Goal: Task Accomplishment & Management: Manage account settings

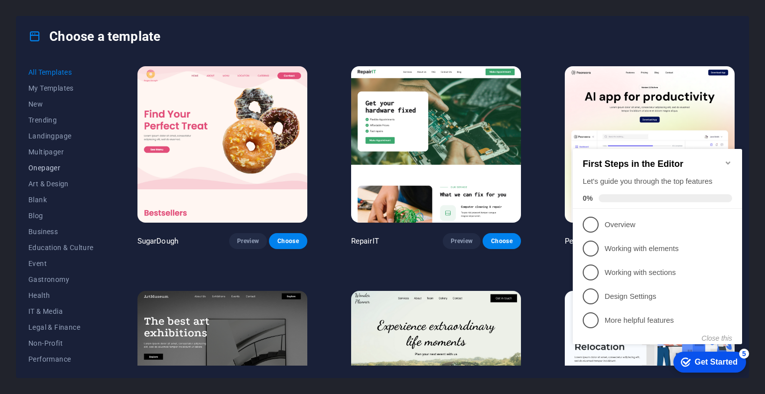
click at [52, 169] on span "Onepager" at bounding box center [60, 168] width 65 height 8
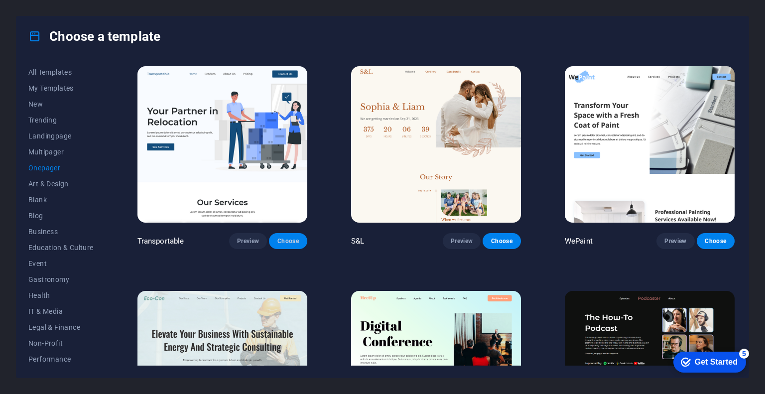
click at [295, 243] on span "Choose" at bounding box center [288, 241] width 22 height 8
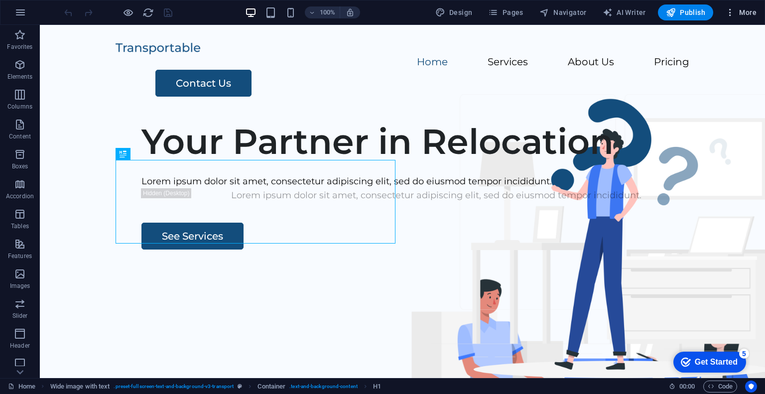
click at [741, 11] on span "More" at bounding box center [741, 12] width 31 height 10
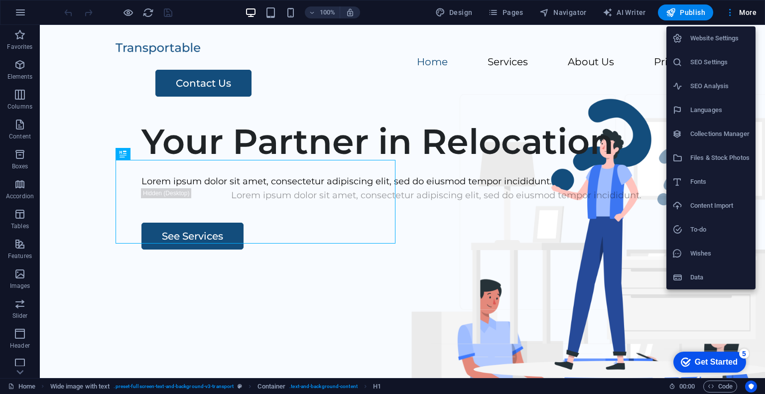
click at [694, 12] on div at bounding box center [382, 197] width 765 height 394
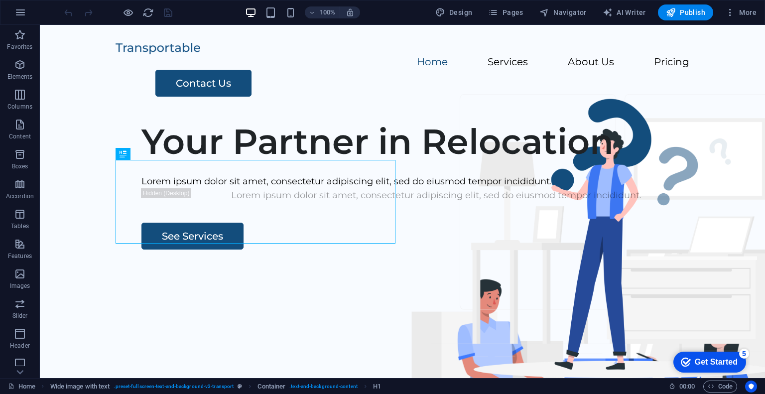
click at [694, 12] on span "Publish" at bounding box center [685, 12] width 39 height 10
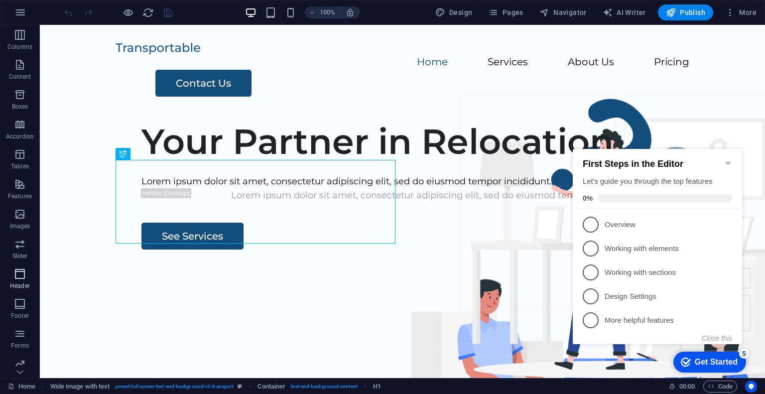
scroll to position [95, 0]
click at [18, 11] on icon "button" at bounding box center [20, 12] width 12 height 12
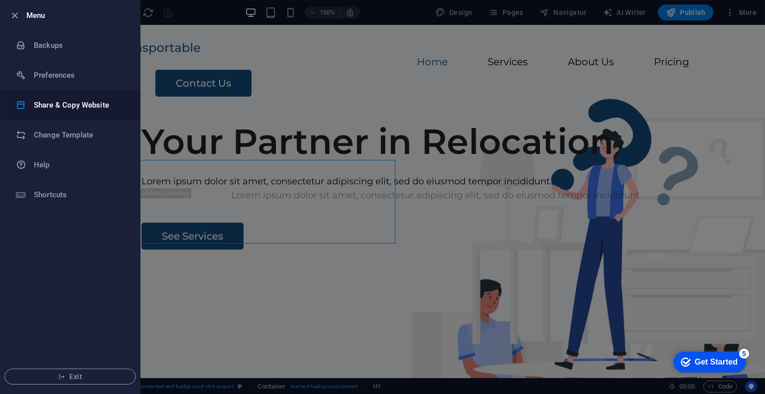
click at [67, 107] on h6 "Share & Copy Website" at bounding box center [80, 105] width 92 height 12
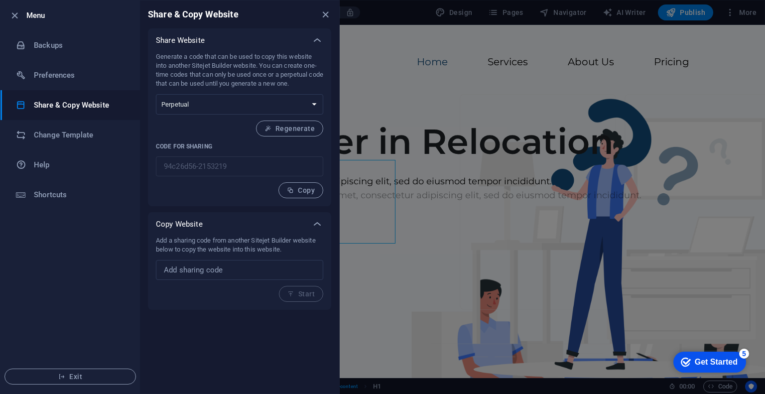
click at [210, 245] on p "Add a sharing code from another Sitejet Builder website below to copy the websi…" at bounding box center [239, 245] width 167 height 18
click at [14, 14] on icon "button" at bounding box center [14, 15] width 11 height 11
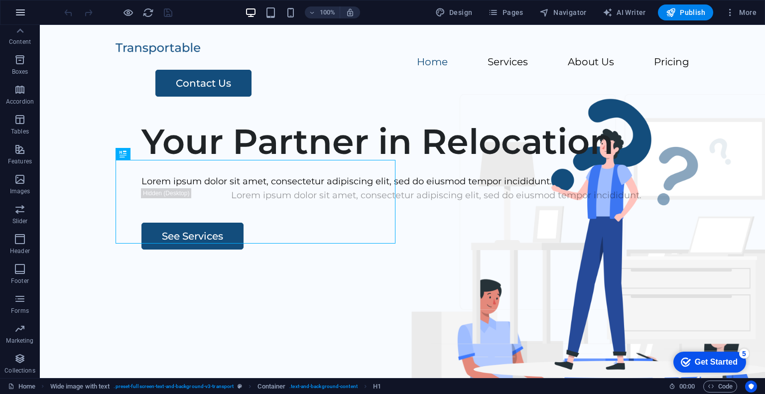
click at [19, 12] on icon "button" at bounding box center [20, 12] width 12 height 12
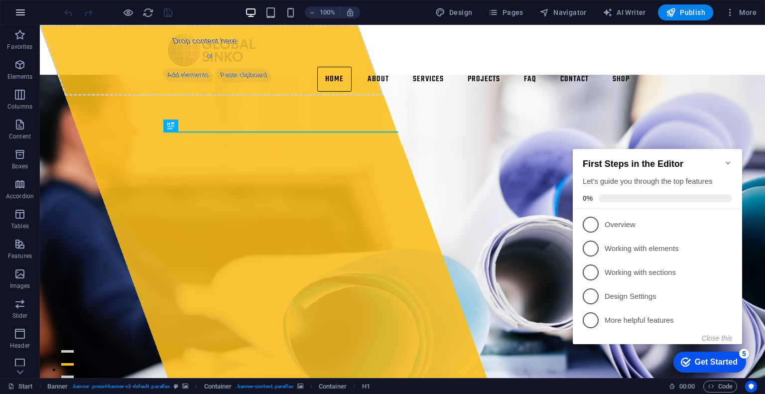
click at [21, 10] on icon "button" at bounding box center [20, 12] width 12 height 12
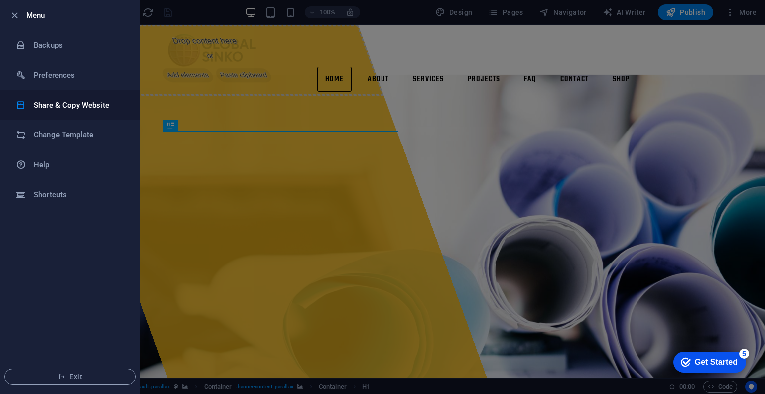
click at [73, 107] on h6 "Share & Copy Website" at bounding box center [80, 105] width 92 height 12
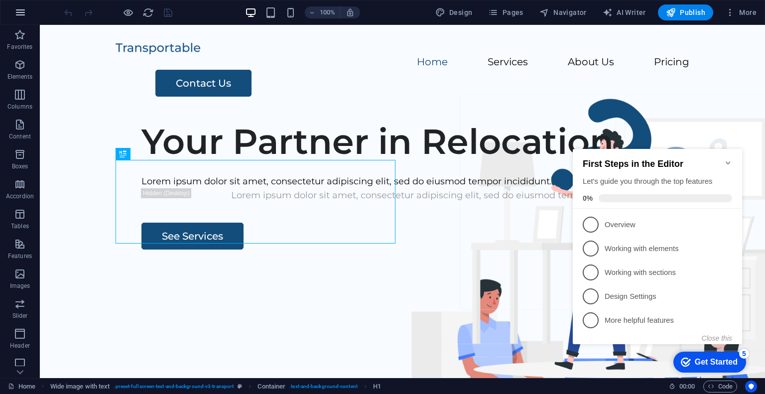
click at [17, 12] on icon "button" at bounding box center [20, 12] width 12 height 12
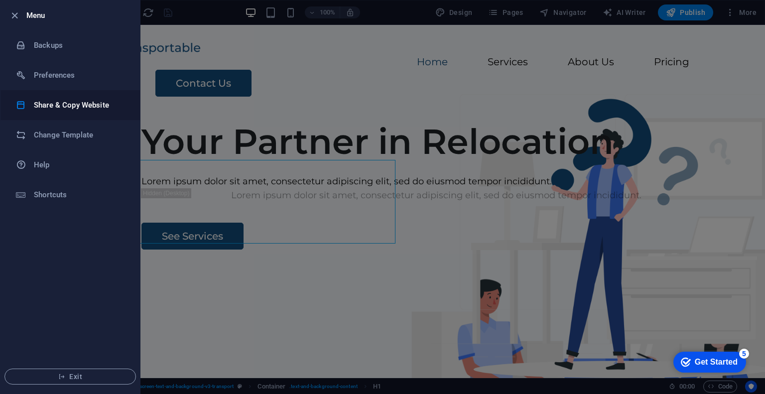
click at [59, 105] on h6 "Share & Copy Website" at bounding box center [80, 105] width 92 height 12
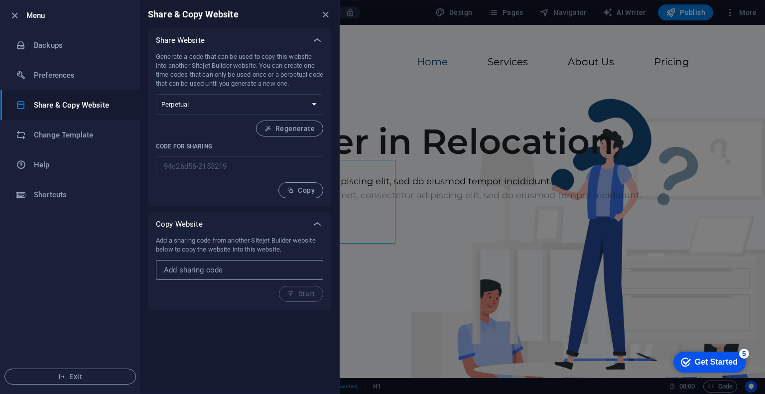
click at [198, 269] on input "text" at bounding box center [239, 270] width 167 height 20
paste input "39200924-1889922"
type input "39200924-1889922"
click at [304, 294] on span "Start" at bounding box center [301, 294] width 27 height 8
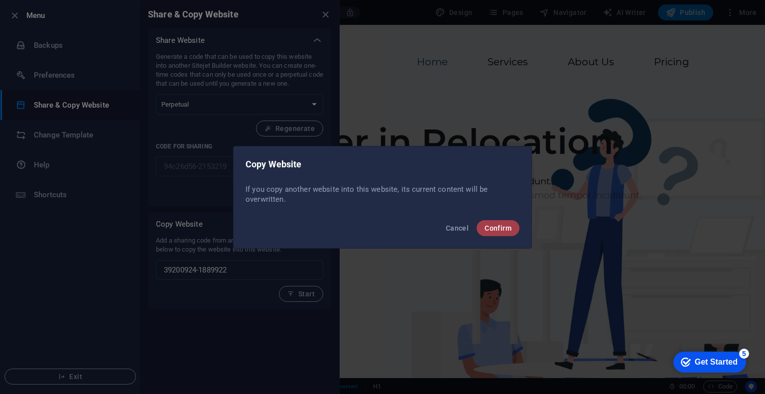
click at [499, 228] on span "Confirm" at bounding box center [498, 228] width 27 height 8
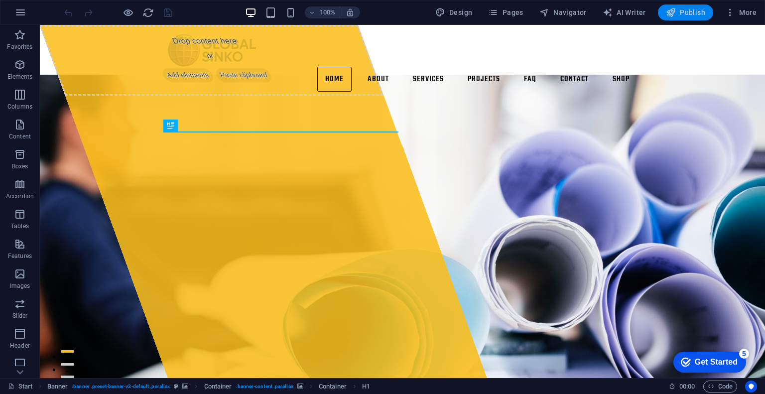
click at [691, 13] on span "Publish" at bounding box center [685, 12] width 39 height 10
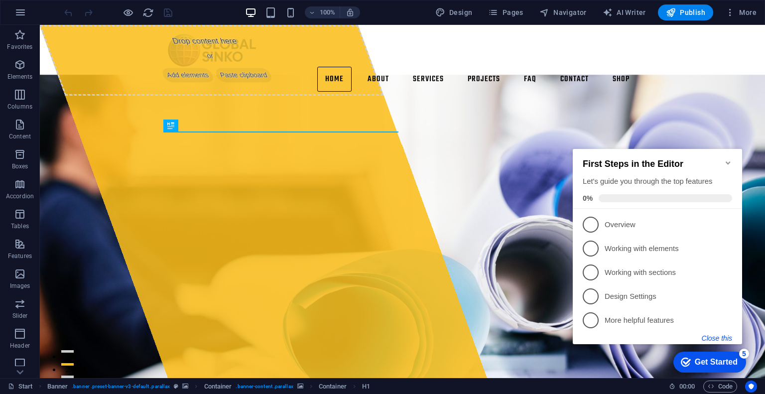
click at [714, 338] on button "Close this" at bounding box center [717, 338] width 30 height 8
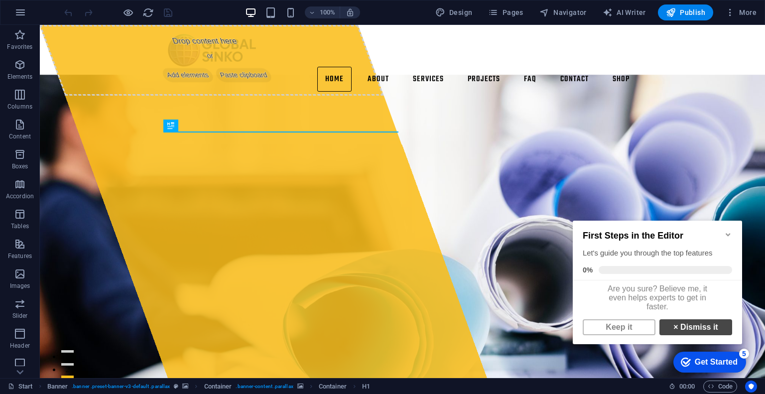
click at [698, 334] on link "× Dismiss it" at bounding box center [696, 327] width 73 height 16
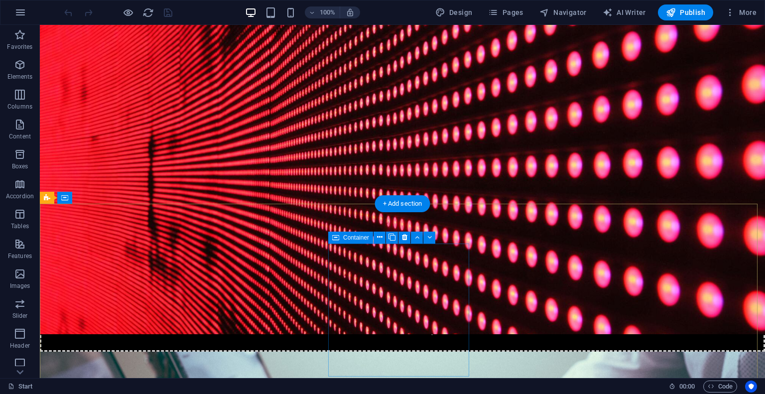
scroll to position [3919, 0]
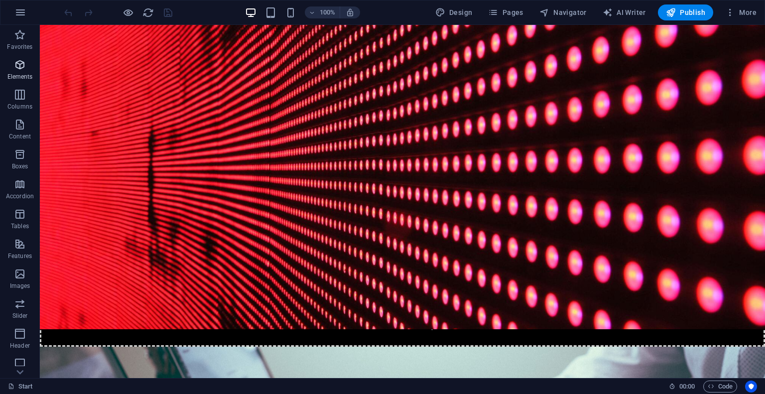
click at [22, 66] on icon "button" at bounding box center [20, 65] width 12 height 12
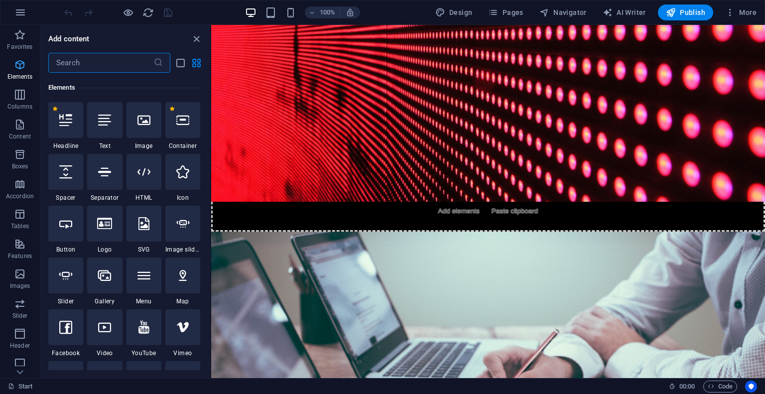
scroll to position [106, 0]
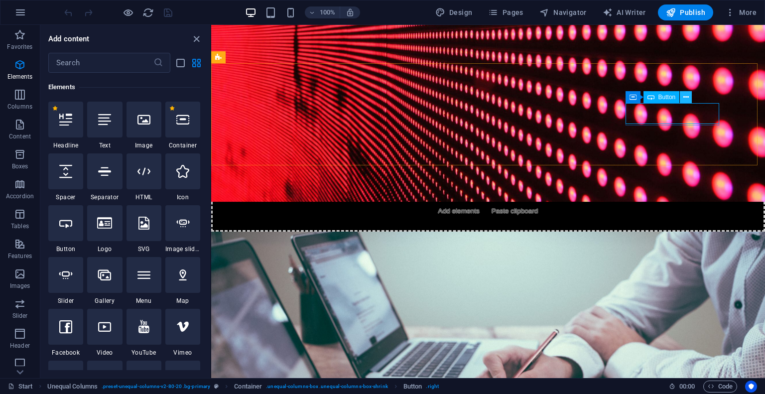
click at [687, 97] on icon at bounding box center [686, 97] width 5 height 10
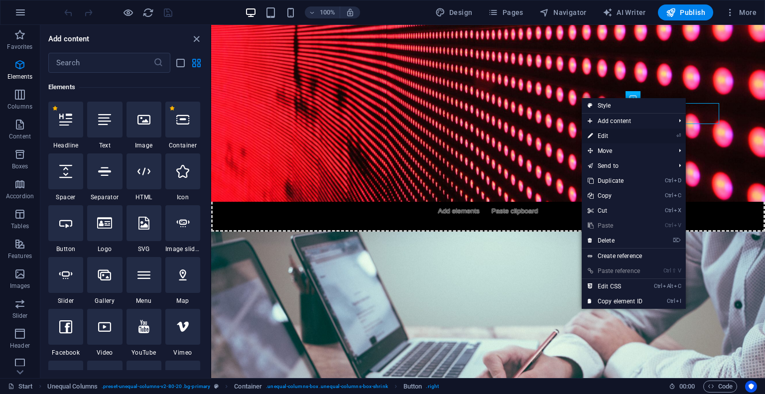
click at [608, 136] on link "⏎ Edit" at bounding box center [615, 136] width 67 height 15
select select "%"
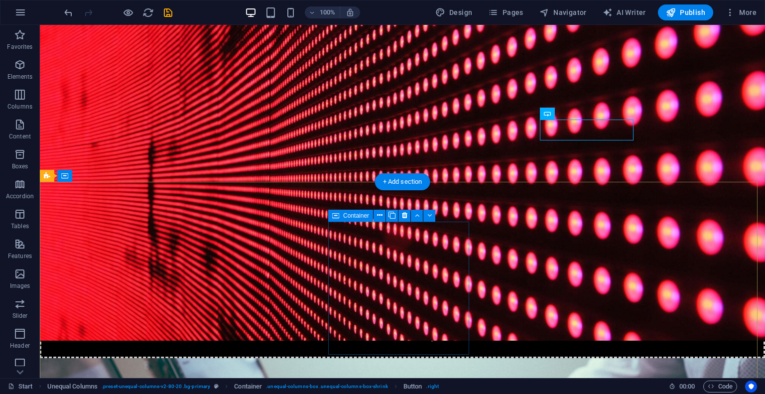
scroll to position [3919, 0]
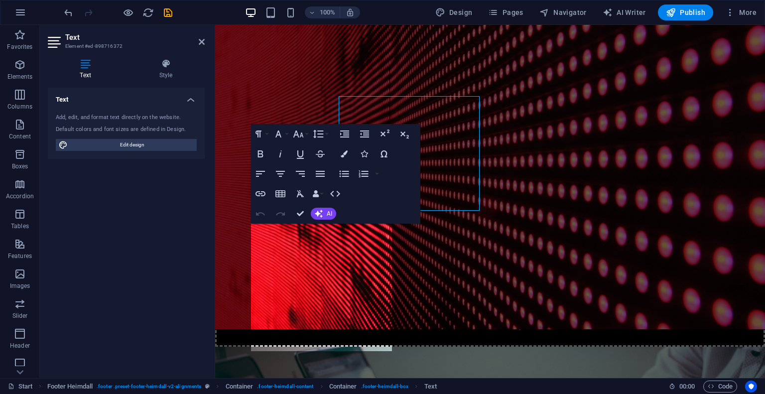
scroll to position [4046, 0]
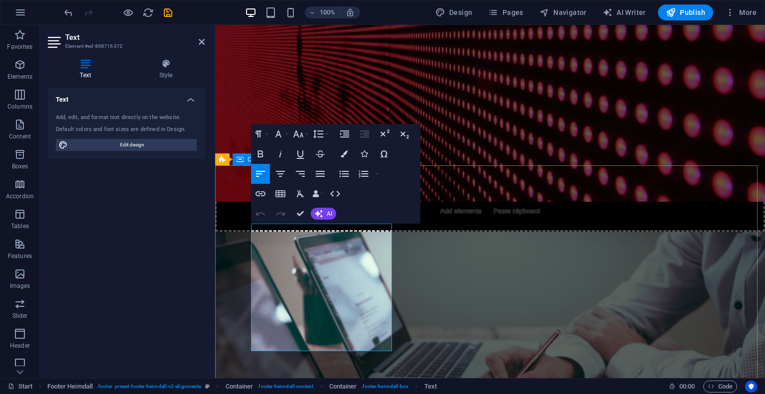
drag, startPoint x: 283, startPoint y: 332, endPoint x: 249, endPoint y: 318, distance: 36.6
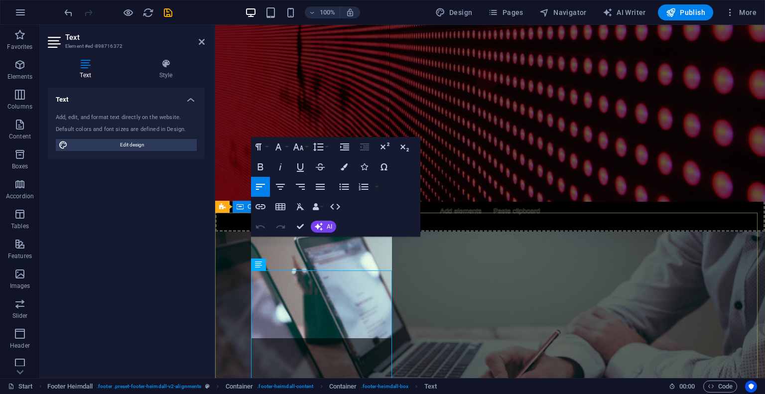
scroll to position [3999, 0]
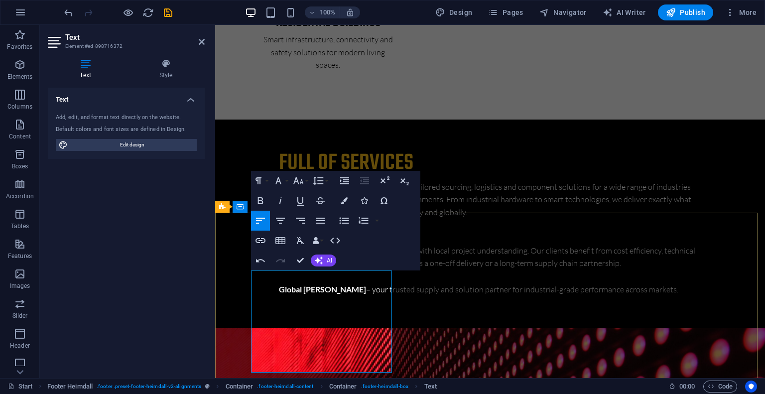
scroll to position [4049, 0]
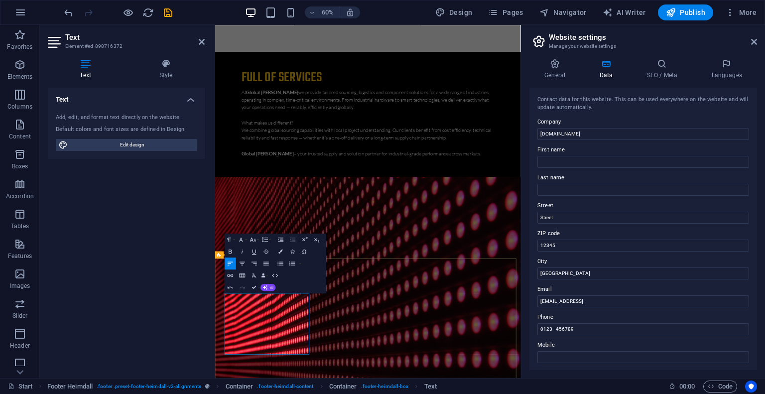
click at [589, 135] on input "globalsinko.com" at bounding box center [644, 134] width 212 height 12
drag, startPoint x: 663, startPoint y: 302, endPoint x: 524, endPoint y: 306, distance: 138.6
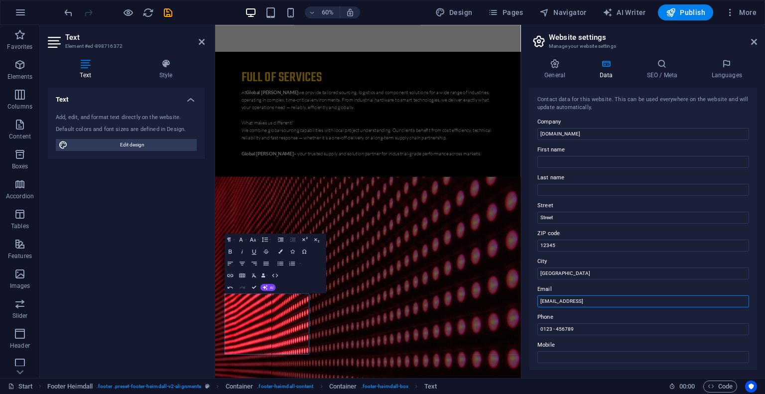
click at [524, 306] on div "General Data SEO / Meta Languages Website name globalsinko.com Logo Drag files …" at bounding box center [644, 214] width 244 height 327
type input "[EMAIL_ADDRESS][DOMAIN_NAME]"
drag, startPoint x: 809, startPoint y: 355, endPoint x: 713, endPoint y: 543, distance: 211.5
click at [588, 326] on input "0123 - 456789" at bounding box center [644, 329] width 212 height 12
type input "0"
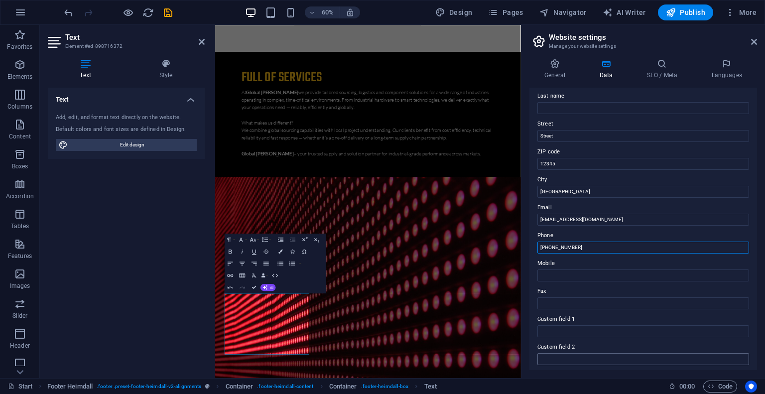
scroll to position [100, 0]
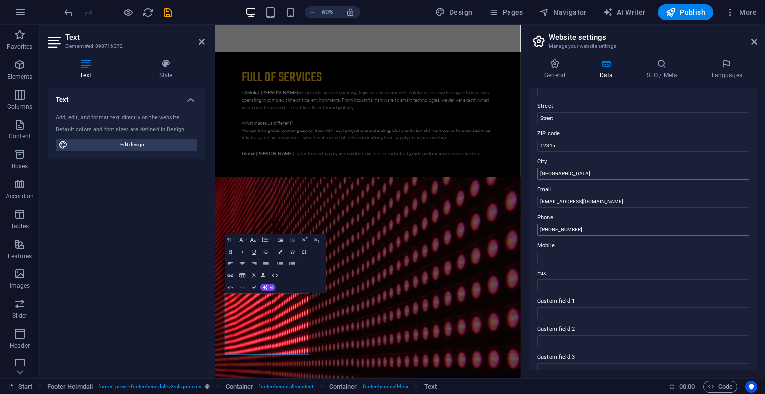
type input "[PHONE_NUMBER]"
click at [568, 171] on input "Berlin" at bounding box center [644, 174] width 212 height 12
type input "B"
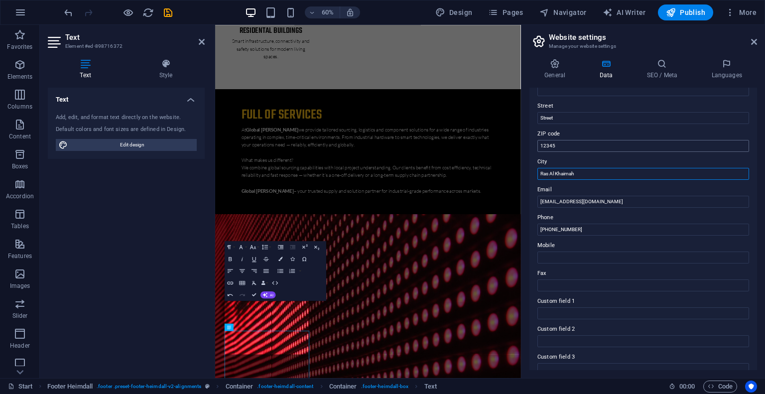
type input "Ras Al Khaimah"
click at [569, 144] on input "12345" at bounding box center [644, 146] width 212 height 12
drag, startPoint x: 568, startPoint y: 144, endPoint x: 539, endPoint y: 144, distance: 28.9
click at [539, 144] on input "12345" at bounding box center [644, 146] width 212 height 12
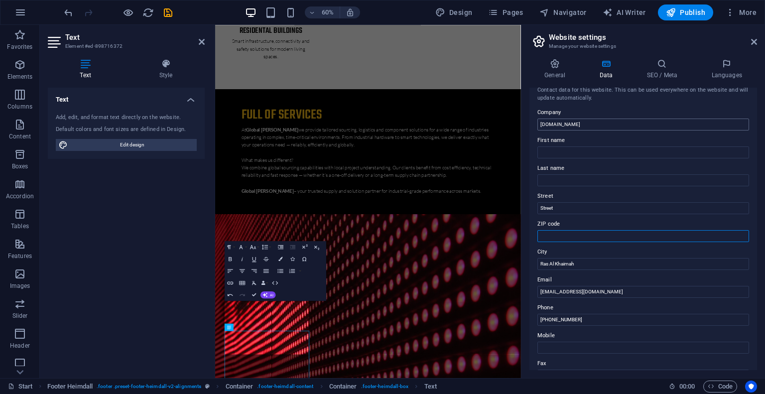
scroll to position [0, 0]
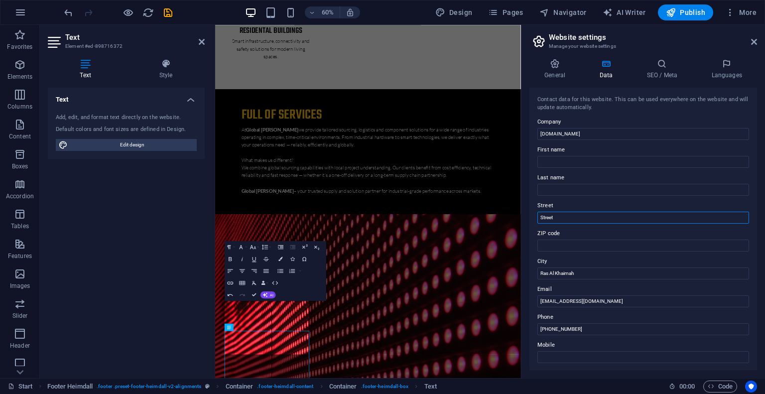
click at [560, 216] on input "Street" at bounding box center [644, 218] width 212 height 12
drag, startPoint x: 564, startPoint y: 216, endPoint x: 538, endPoint y: 218, distance: 26.0
click at [538, 218] on input "Street" at bounding box center [644, 218] width 212 height 12
click at [554, 159] on input "First name" at bounding box center [644, 162] width 212 height 12
paste input "Compass building"
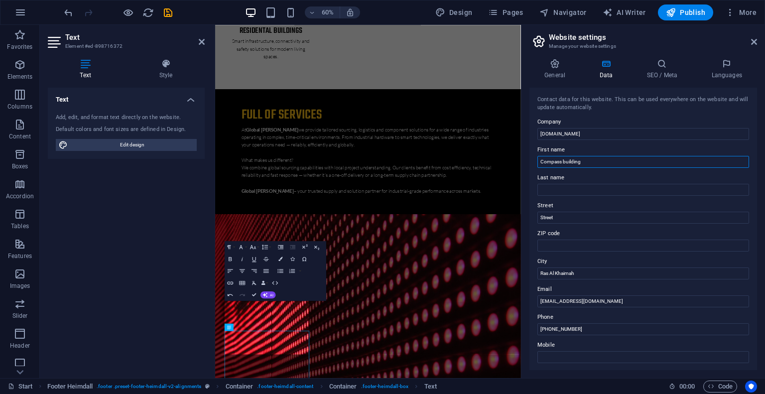
type input "Compass building"
click at [573, 187] on input "Last name" at bounding box center [644, 190] width 212 height 12
paste input "AL Hulaila Industrial Zone - FZ"
type input "AL Hulaila Industrial Zone - FZ"
drag, startPoint x: 586, startPoint y: 273, endPoint x: 539, endPoint y: 275, distance: 46.9
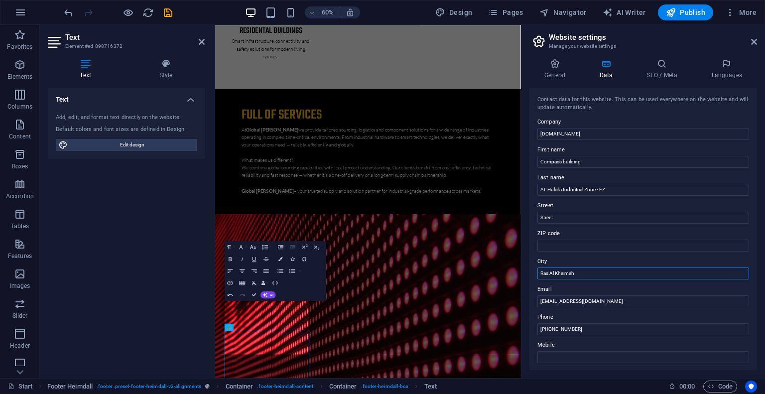
click at [539, 275] on input "Ras Al Khaimah" at bounding box center [644, 274] width 212 height 12
paste input ", U.A.E."
type input "Ras Al Khaimah, U.A.E."
drag, startPoint x: 583, startPoint y: 134, endPoint x: 532, endPoint y: 133, distance: 51.3
click at [532, 133] on div "Contact data for this website. This can be used everywhere on the website and w…" at bounding box center [644, 229] width 228 height 283
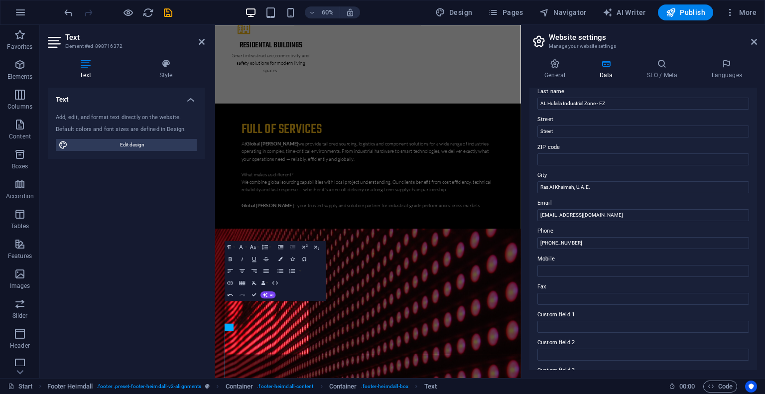
scroll to position [195, 0]
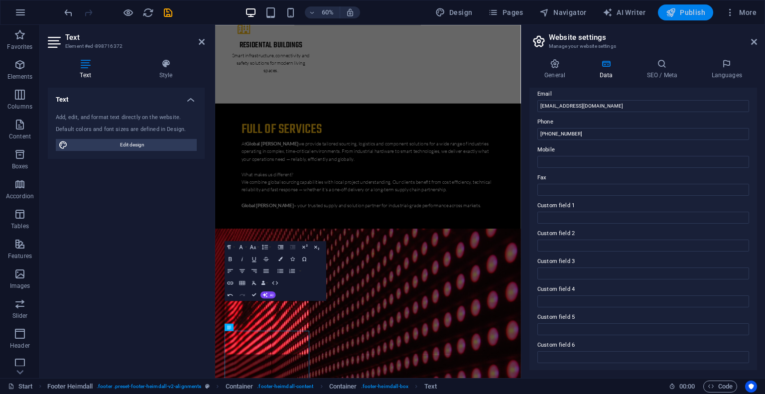
type input "Global [PERSON_NAME] FZ-LLC"
click at [693, 10] on span "Publish" at bounding box center [685, 12] width 39 height 10
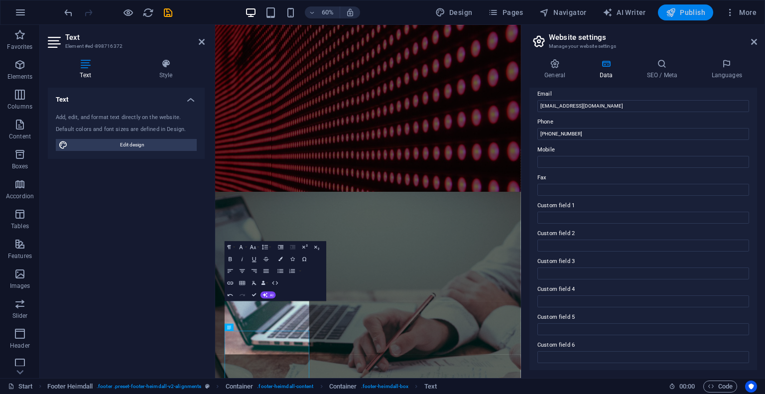
scroll to position [3792, 0]
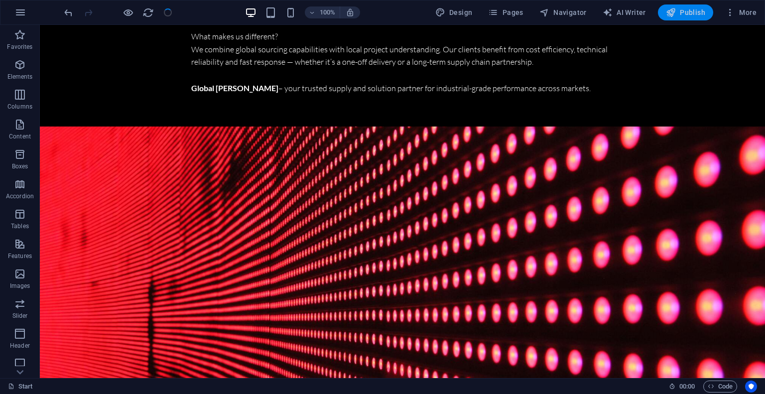
click at [693, 11] on span "Publish" at bounding box center [685, 12] width 39 height 10
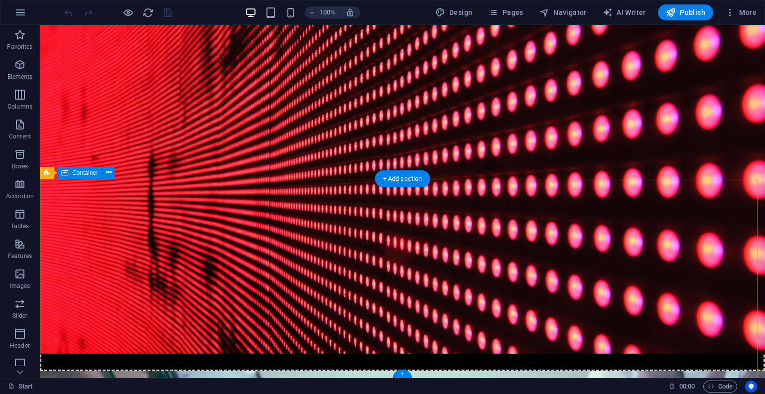
scroll to position [3906, 0]
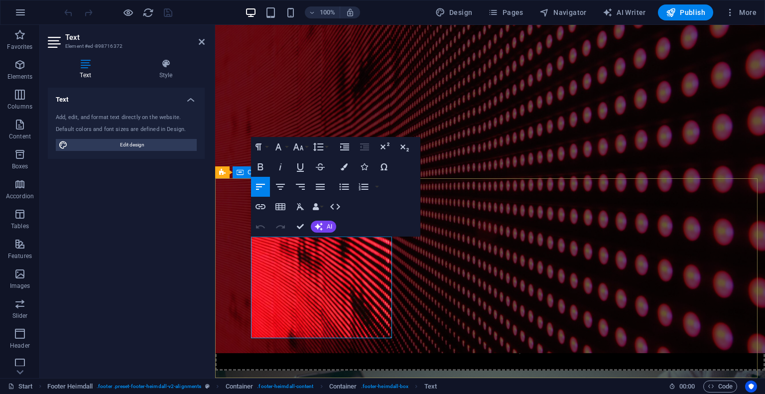
scroll to position [4033, 0]
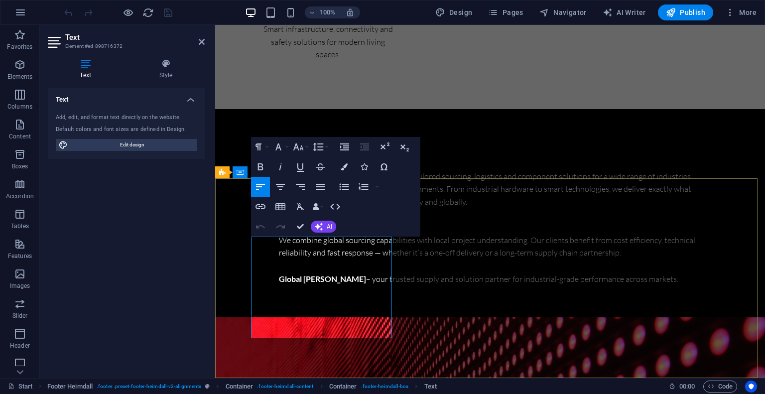
scroll to position [4049, 0]
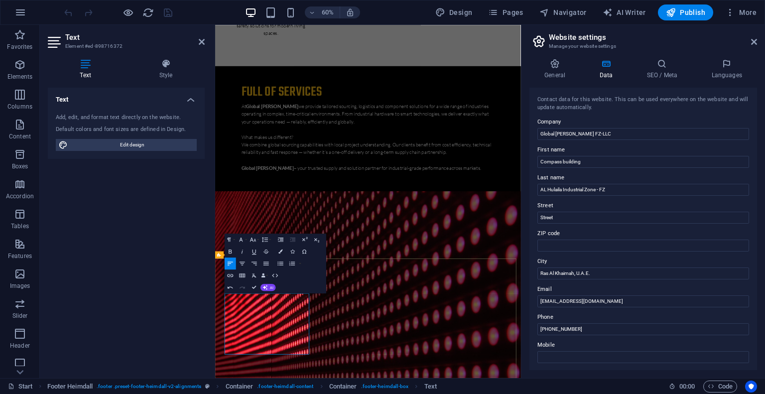
click at [204, 38] on icon at bounding box center [202, 42] width 6 height 8
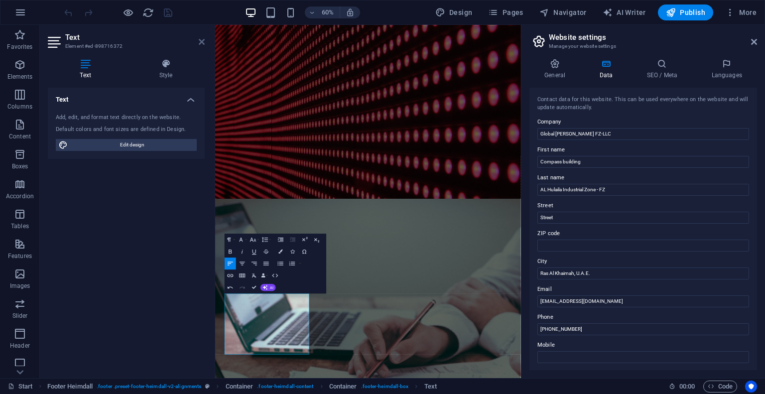
scroll to position [4082, 0]
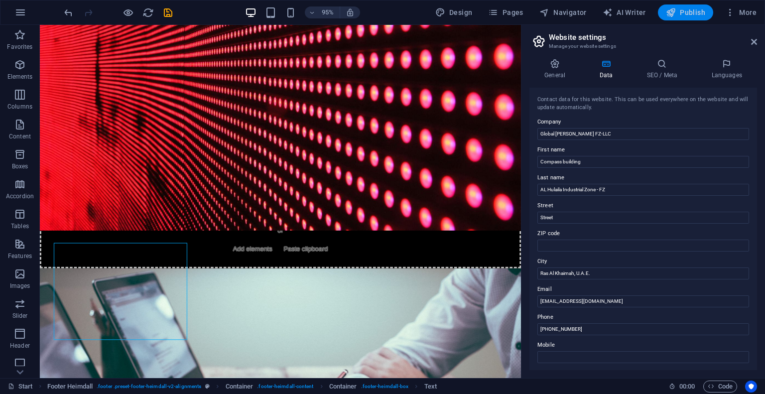
click at [688, 11] on span "Publish" at bounding box center [685, 12] width 39 height 10
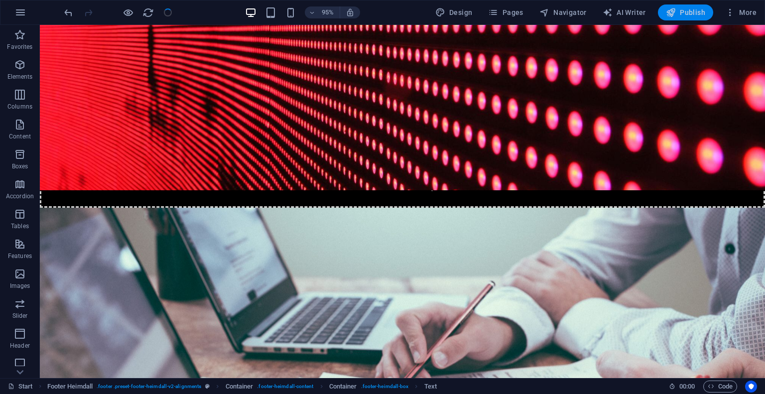
scroll to position [3871, 0]
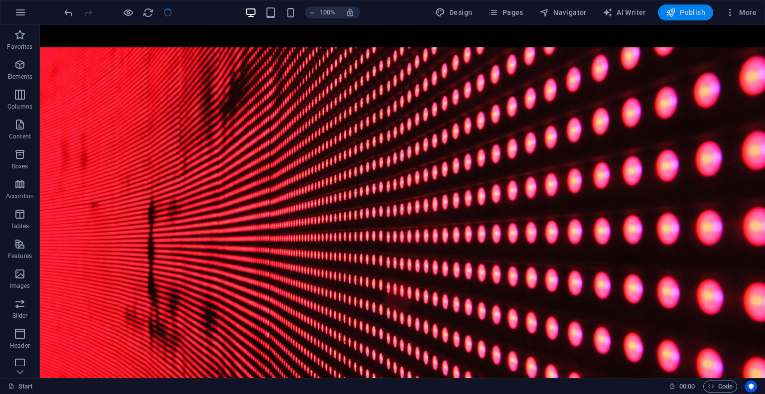
click at [688, 11] on span "Publish" at bounding box center [685, 12] width 39 height 10
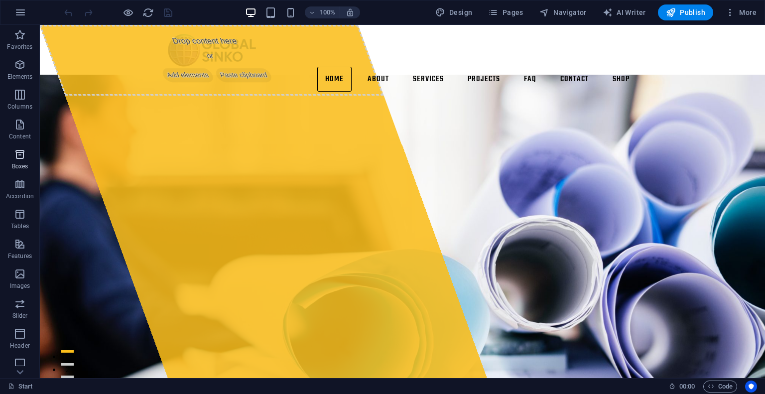
click at [20, 157] on icon "button" at bounding box center [20, 154] width 12 height 12
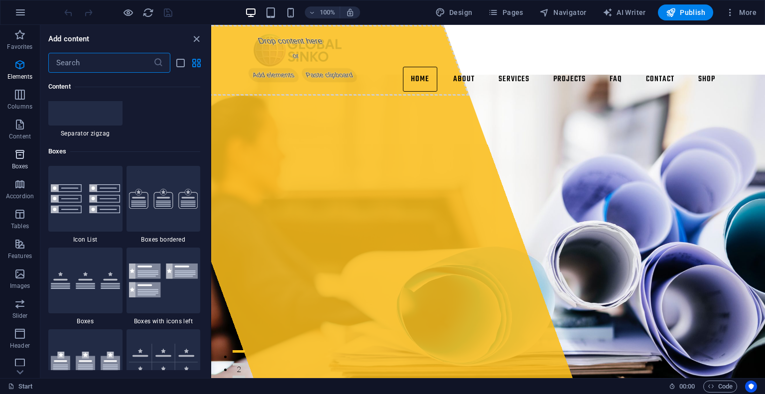
scroll to position [2749, 0]
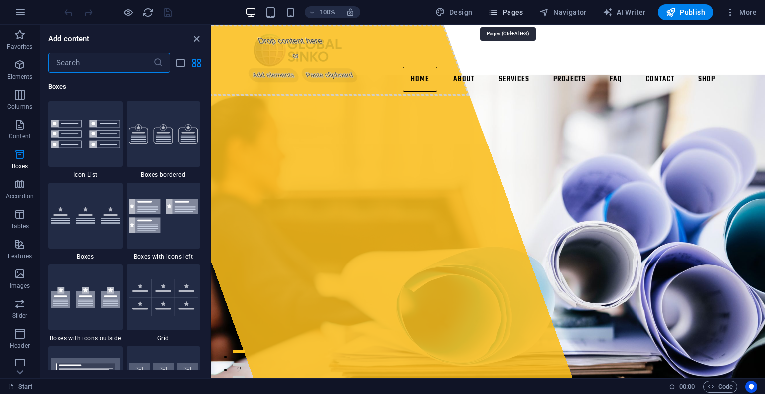
click at [508, 12] on span "Pages" at bounding box center [505, 12] width 35 height 10
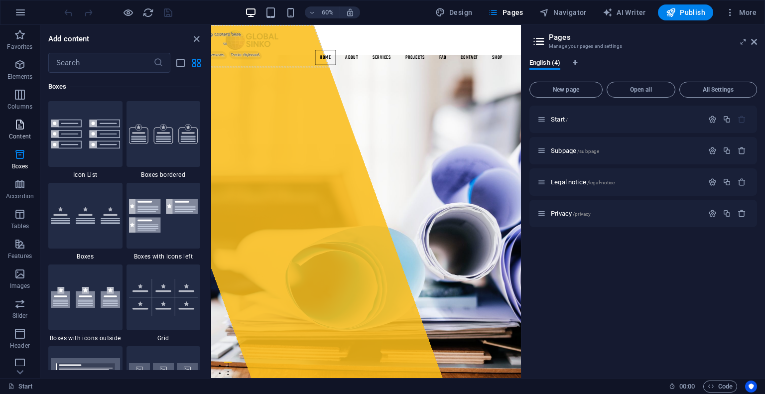
click at [19, 127] on icon "button" at bounding box center [20, 125] width 12 height 12
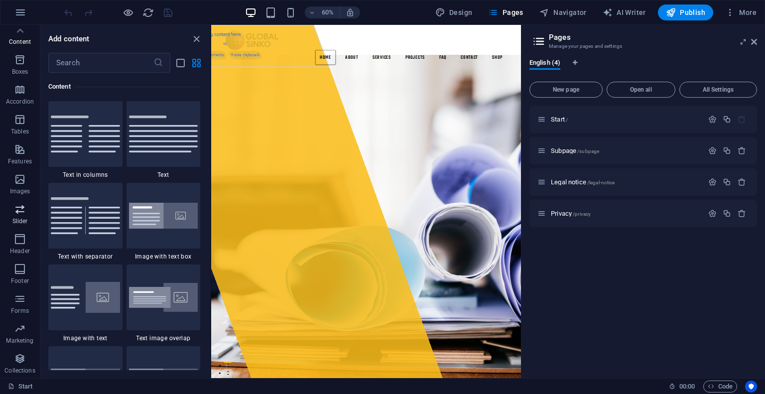
scroll to position [0, 0]
click at [505, 13] on span "Pages" at bounding box center [505, 12] width 35 height 10
click at [745, 13] on span "More" at bounding box center [741, 12] width 31 height 10
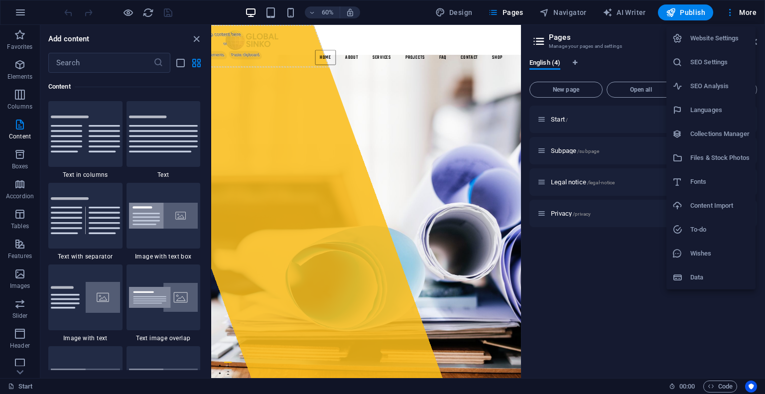
click at [714, 40] on h6 "Website Settings" at bounding box center [720, 38] width 59 height 12
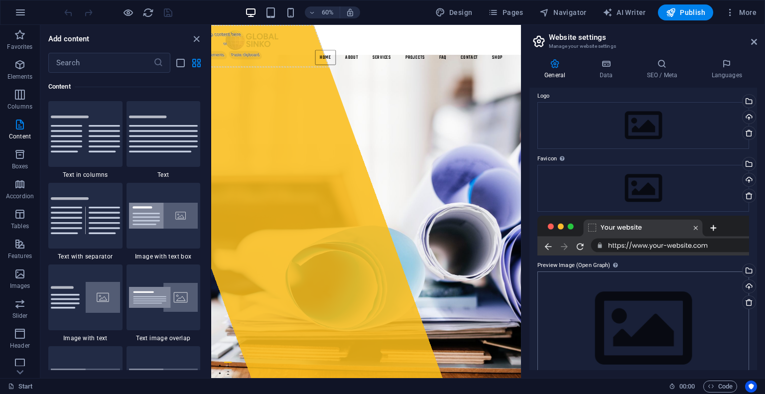
scroll to position [57, 0]
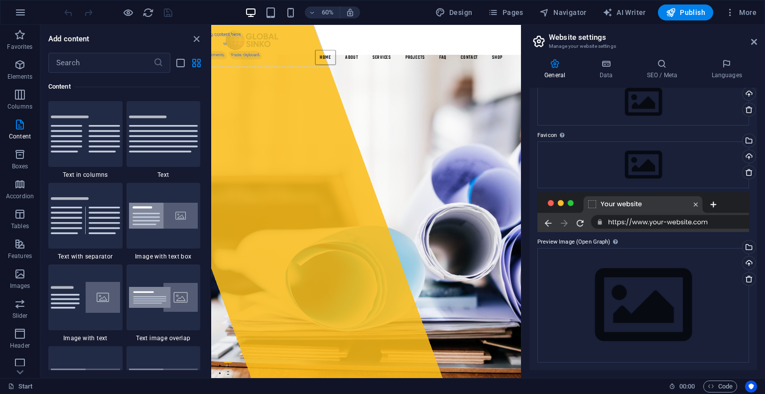
click at [658, 221] on div at bounding box center [644, 212] width 212 height 40
click at [657, 221] on div at bounding box center [644, 212] width 212 height 40
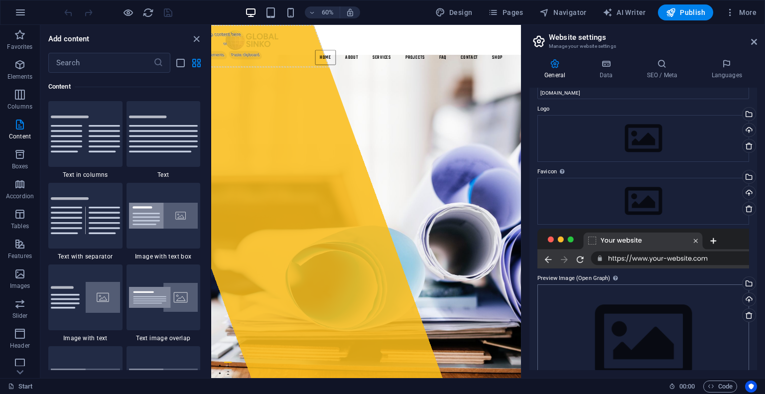
scroll to position [0, 0]
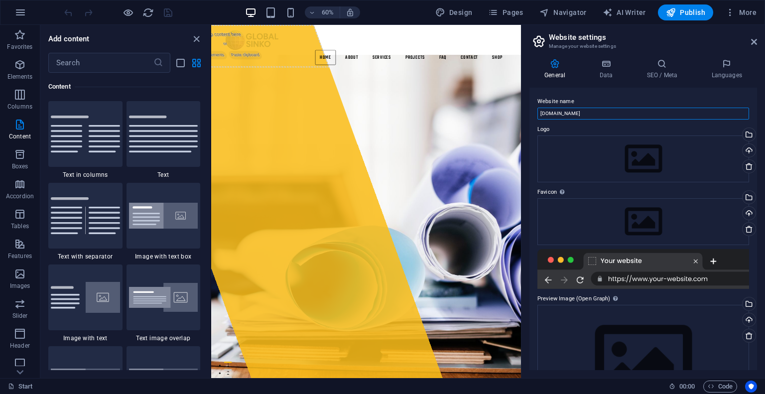
click at [540, 113] on input "globalsinko.com" at bounding box center [644, 114] width 212 height 12
type input "www.globalsinko.com"
click at [607, 67] on icon at bounding box center [606, 64] width 43 height 10
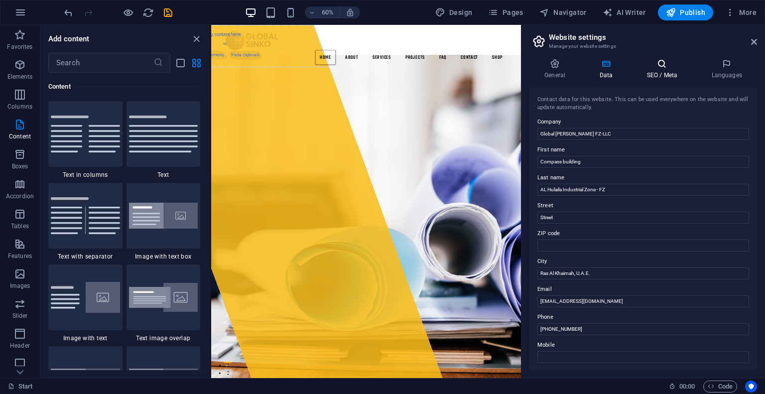
click at [664, 68] on icon at bounding box center [662, 64] width 61 height 10
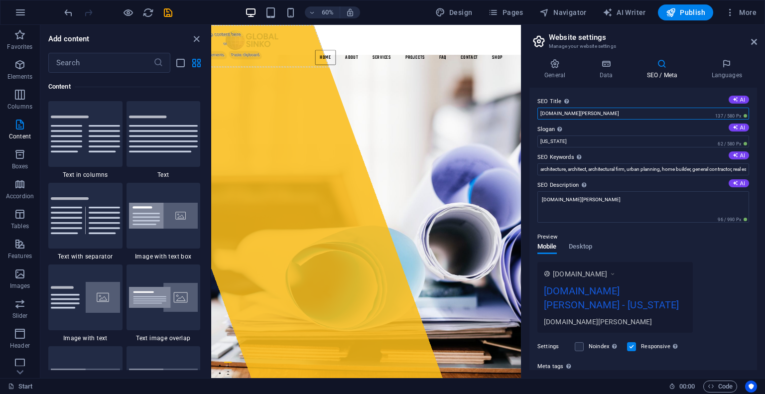
click at [594, 114] on input "global-sinko.de" at bounding box center [644, 114] width 212 height 12
click at [557, 112] on input "global-sinko.de" at bounding box center [644, 114] width 212 height 12
click at [629, 113] on input "global-sinko.de" at bounding box center [644, 114] width 212 height 12
click at [540, 113] on input "global-sinko.de" at bounding box center [644, 114] width 212 height 12
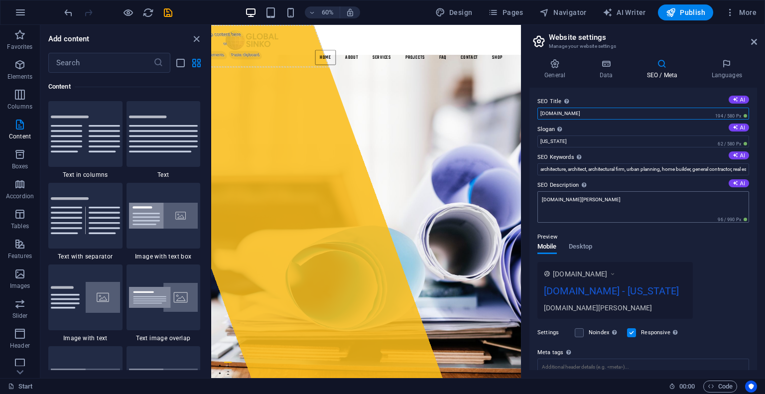
type input "www.globalsinko.com"
click at [594, 201] on textarea "global-sinko.de" at bounding box center [644, 206] width 212 height 31
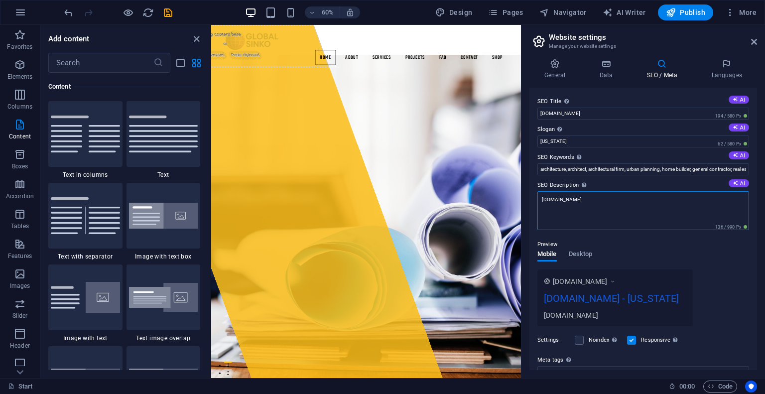
drag, startPoint x: 605, startPoint y: 201, endPoint x: 540, endPoint y: 201, distance: 65.8
click at [540, 201] on textarea "www.globalsinko.com" at bounding box center [644, 210] width 212 height 39
paste textarea "Industrial Sourcing & Solutions for EMEA | Global Sinko"
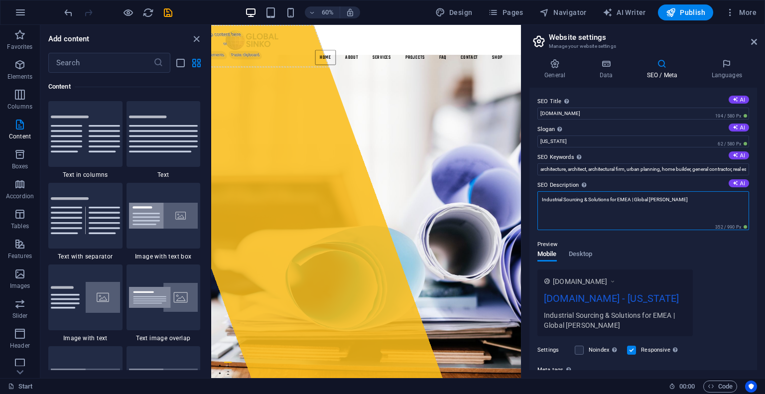
click at [542, 199] on textarea "Industrial Sourcing & Solutions for EMEA | Global Sinko" at bounding box center [644, 210] width 212 height 39
drag, startPoint x: 696, startPoint y: 201, endPoint x: 536, endPoint y: 199, distance: 159.5
click at [536, 199] on div "SEO Title The title of your website - make it something that stands out in sear…" at bounding box center [644, 229] width 228 height 283
type textarea "Retail and Industrial - Sourcing & Solutions for EMEA | Global Sinko"
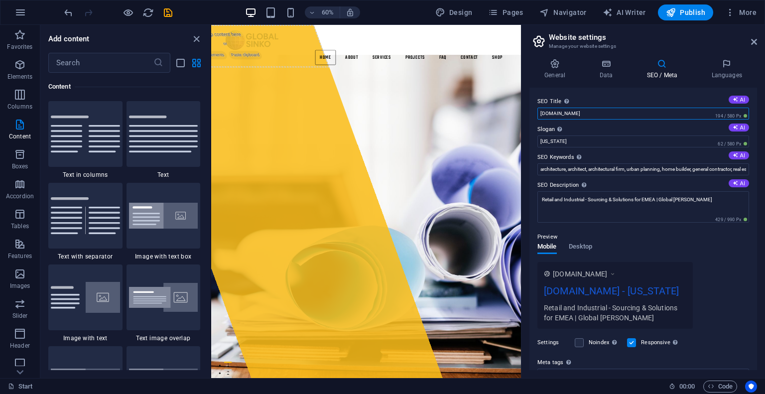
drag, startPoint x: 604, startPoint y: 113, endPoint x: 528, endPoint y: 113, distance: 75.7
click at [528, 113] on div "General Data SEO / Meta Languages Website name www.globalsinko.com Logo Drag fi…" at bounding box center [644, 214] width 244 height 327
paste input "Retail and Industrial - Sourcing & Solutions for EMEA | Global Sinko"
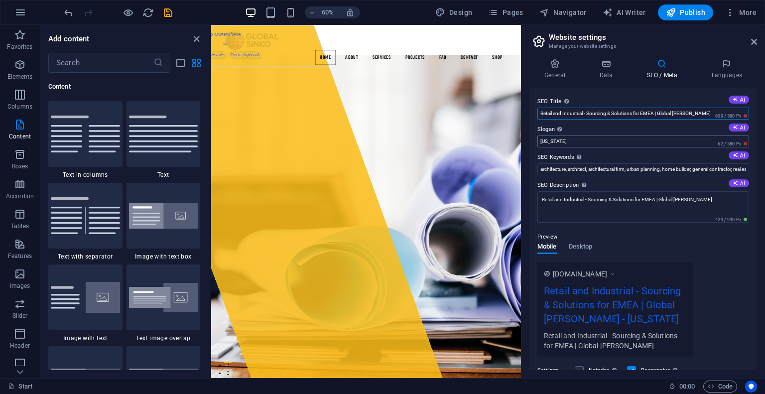
type input "Retail and Industrial - Sourcing & Solutions for EMEA | Global Sinko"
drag, startPoint x: 566, startPoint y: 141, endPoint x: 532, endPoint y: 140, distance: 33.9
click at [532, 140] on div "SEO Title The title of your website - make it something that stands out in sear…" at bounding box center [644, 229] width 228 height 283
paste input "From Requirement to Delivery."
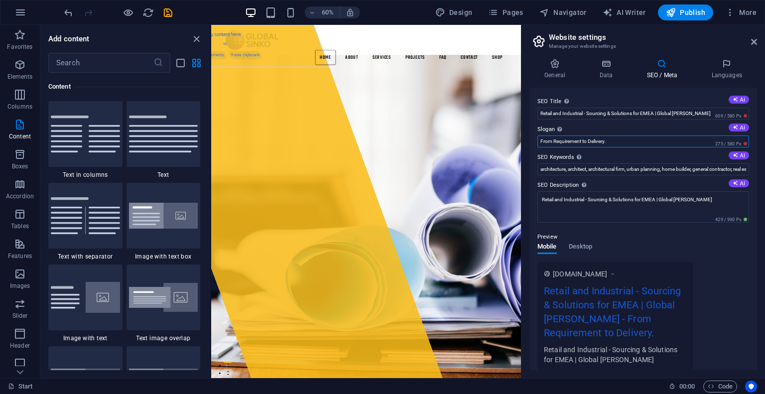
type input "From Requirement to Delivery."
drag, startPoint x: 625, startPoint y: 144, endPoint x: 542, endPoint y: 145, distance: 83.2
click at [542, 145] on input "From Requirement to Delivery." at bounding box center [644, 142] width 212 height 12
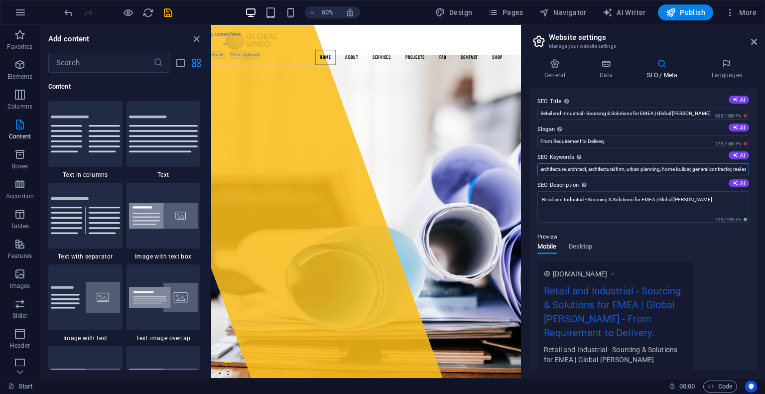
click at [609, 167] on input "architecture, architect, architectural firm, urban planning, home builder, gene…" at bounding box center [644, 169] width 212 height 12
paste input "We deliver solutions and components for transport, industry and oil & gas — plu…"
type input "We deliver solutions and components for transport, industry and oil & gas — plu…"
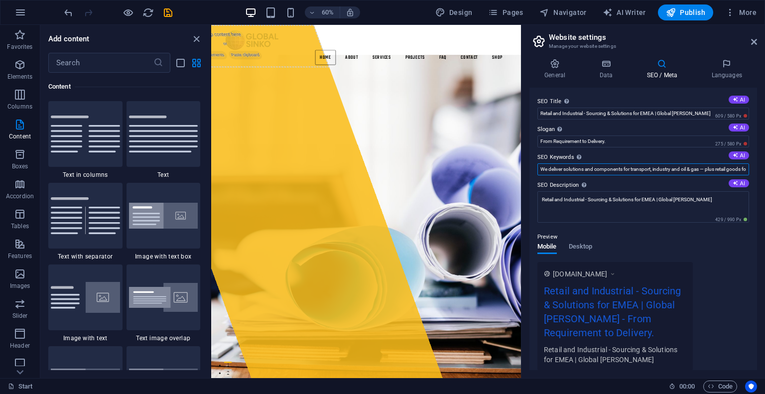
scroll to position [0, 120]
click at [696, 12] on span "Publish" at bounding box center [685, 12] width 39 height 10
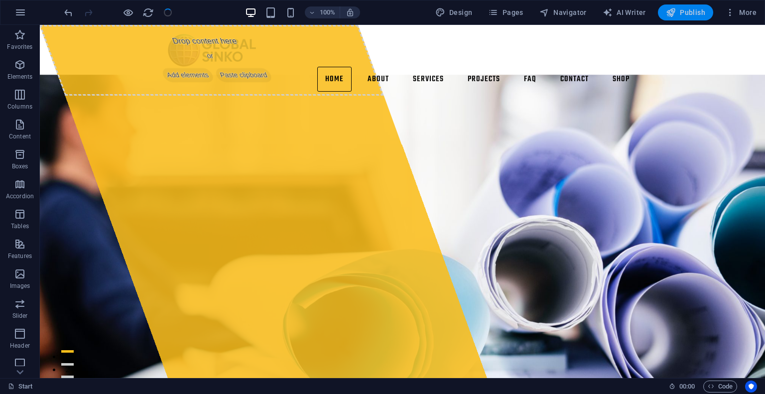
click at [689, 10] on span "Publish" at bounding box center [685, 12] width 39 height 10
click at [692, 12] on span "Publish" at bounding box center [685, 12] width 39 height 10
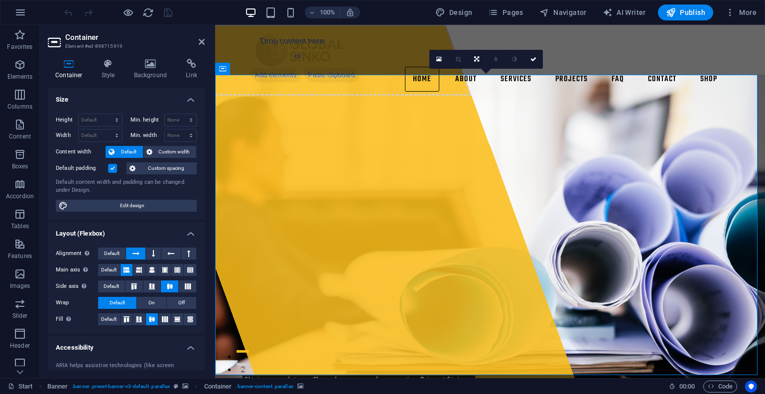
click at [150, 64] on icon at bounding box center [151, 64] width 48 height 10
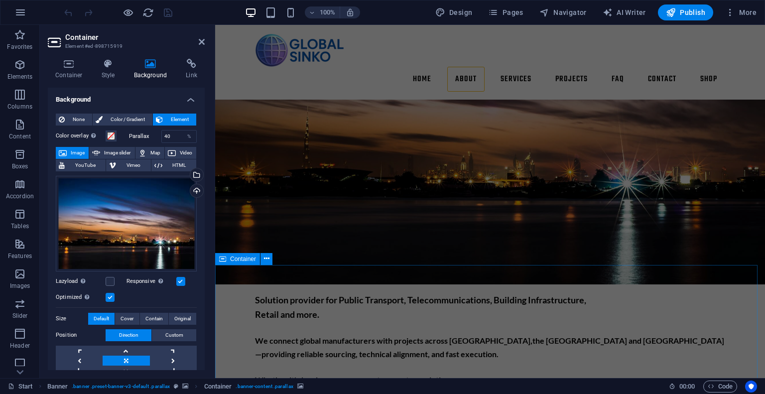
scroll to position [448, 0]
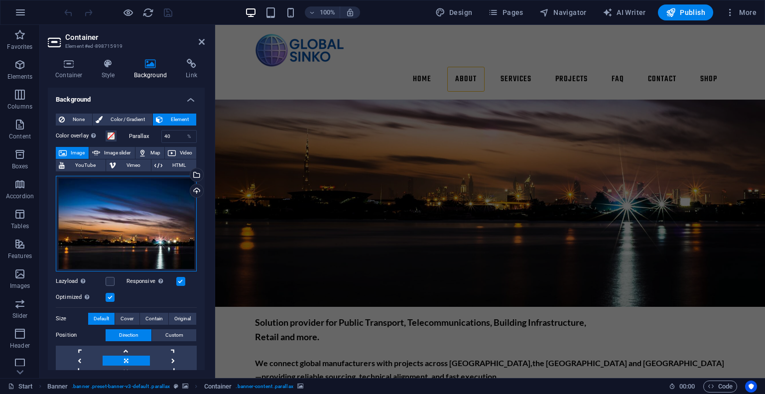
click at [146, 236] on div "Drag files here, click to choose files or select files from Files or our free s…" at bounding box center [126, 224] width 141 height 96
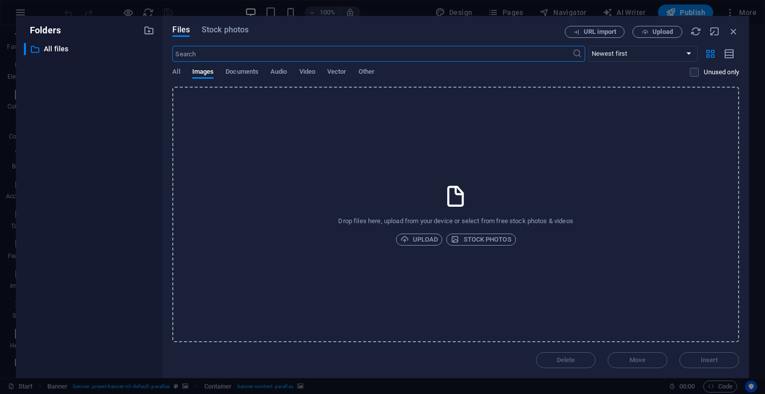
scroll to position [0, 0]
click at [236, 29] on span "Stock photos" at bounding box center [225, 30] width 47 height 12
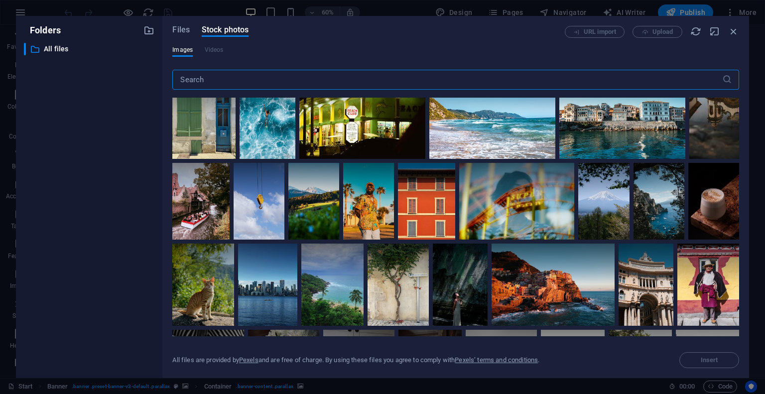
scroll to position [2492, 0]
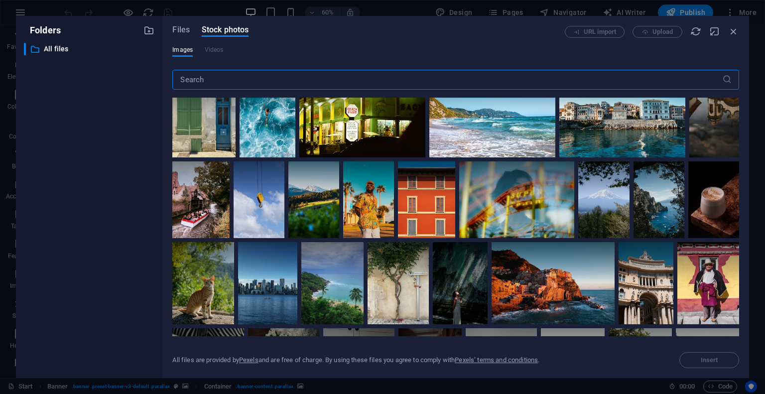
click at [251, 83] on input "text" at bounding box center [447, 80] width 550 height 20
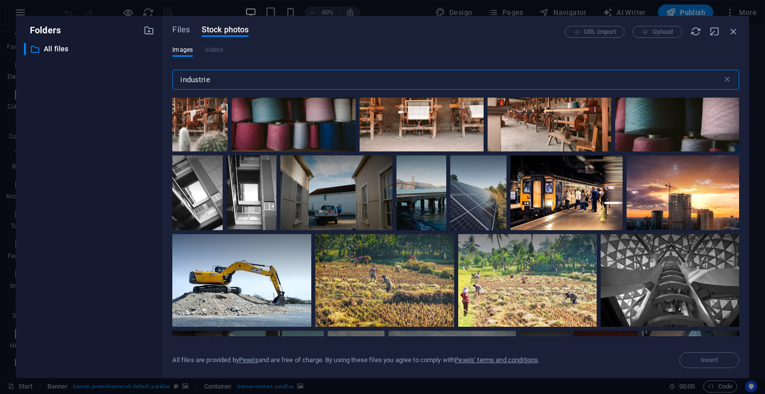
scroll to position [4385, 0]
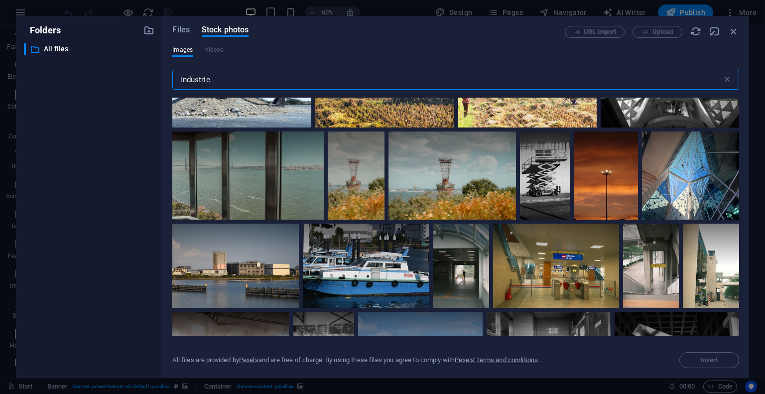
drag, startPoint x: 233, startPoint y: 79, endPoint x: 231, endPoint y: 84, distance: 5.1
click at [231, 84] on input "industrie" at bounding box center [447, 80] width 550 height 20
drag, startPoint x: 229, startPoint y: 81, endPoint x: 141, endPoint y: 83, distance: 88.7
click at [139, 83] on div "Folders ​ All files All files Files Stock photos URL import Upload Images Video…" at bounding box center [383, 197] width 734 height 362
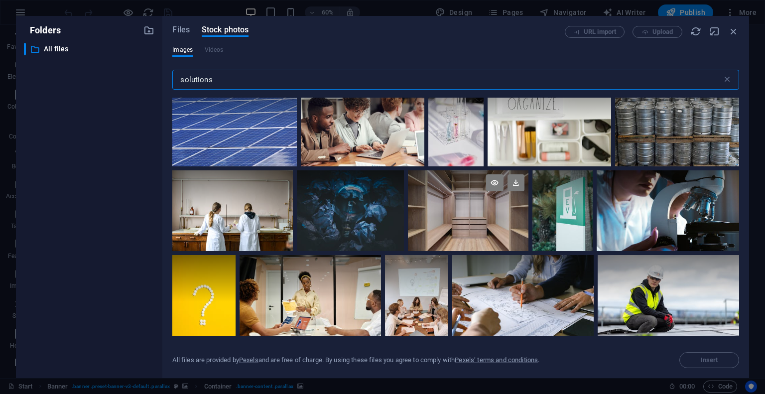
scroll to position [3189, 0]
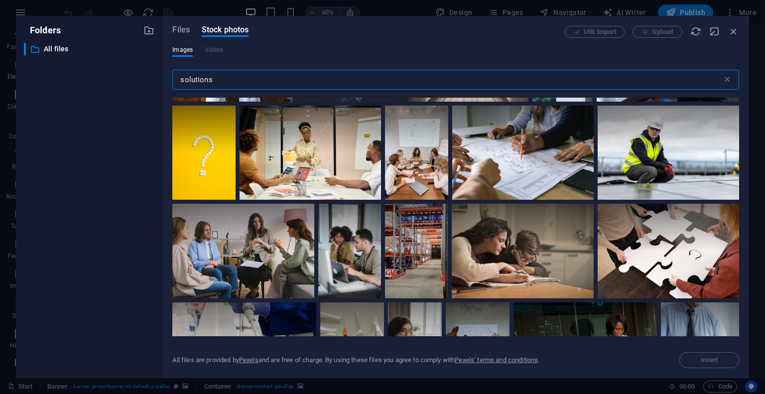
type input "solutions"
